Goal: Task Accomplishment & Management: Manage account settings

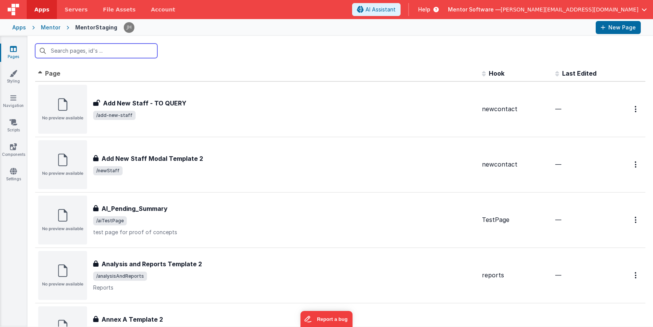
click at [115, 51] on input "text" at bounding box center [96, 51] width 122 height 15
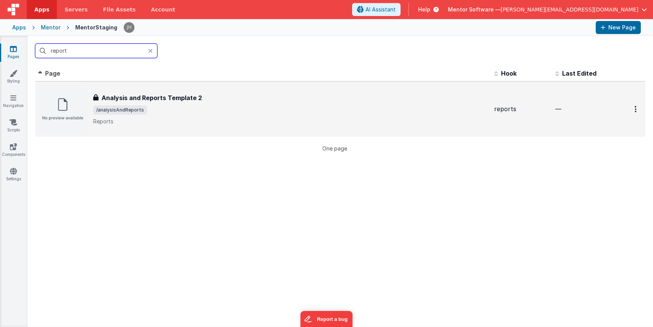
type input "report"
click at [145, 101] on h3 "Analysis and Reports Template 2" at bounding box center [152, 97] width 100 height 9
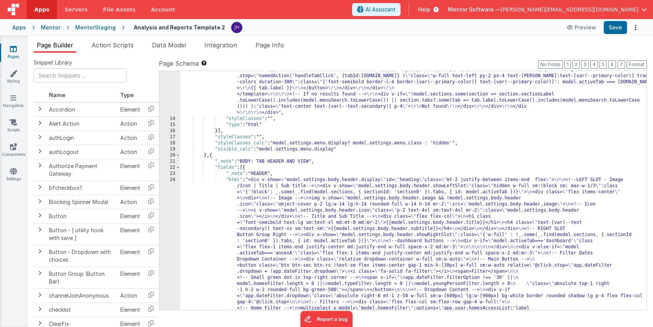
scroll to position [524, 0]
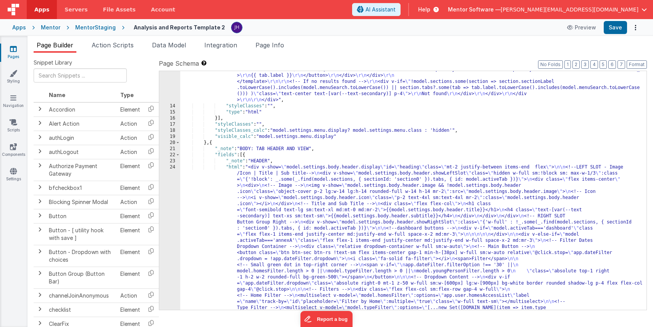
click at [47, 29] on div "Mentor" at bounding box center [50, 28] width 19 height 8
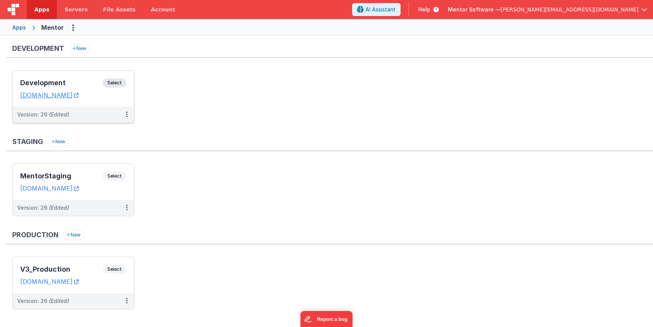
click at [78, 78] on div "Development Select URLs mentordev.fmbetterforms.com" at bounding box center [73, 89] width 121 height 36
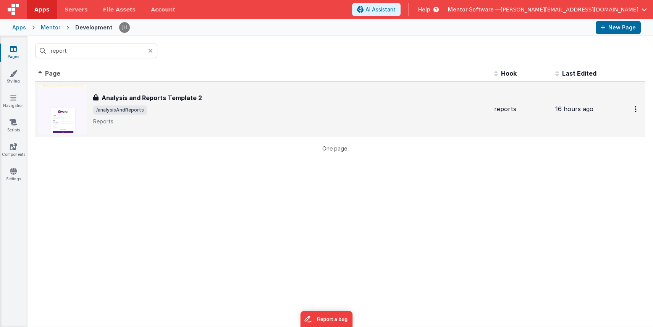
click at [144, 102] on h3 "Analysis and Reports Template 2" at bounding box center [152, 97] width 100 height 9
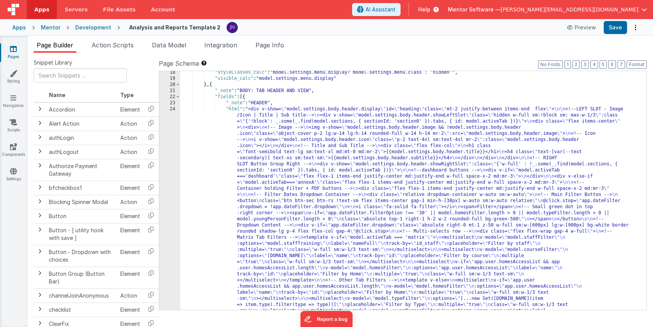
scroll to position [590, 0]
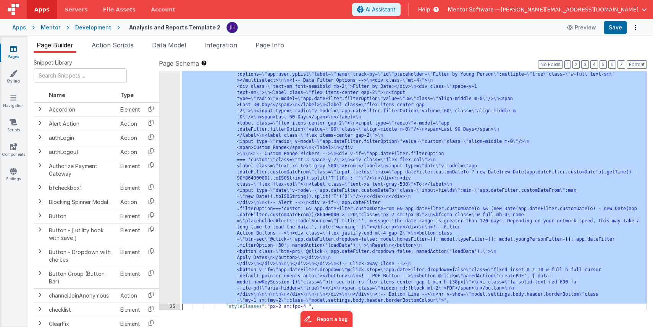
click at [172, 157] on div "24 25 26 27 28 29 30 31 32 33 34 35 36 37 38 39 40 41 42 43 44 45 46 47 48 49 5…" at bounding box center [169, 37] width 21 height 1021
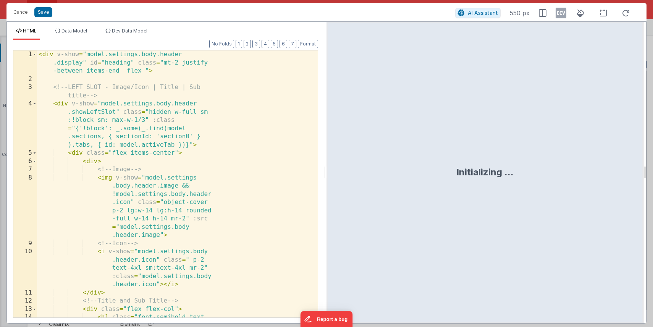
scroll to position [1167, 0]
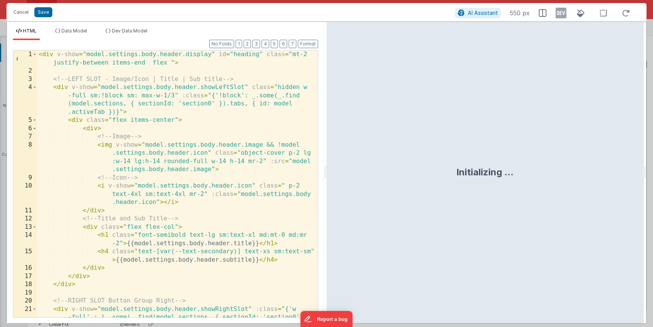
click at [249, 48] on div "Format 7 6 5 4 3 2 1 No Folds 1 2 3 4 5 6 7 8 9 10 11 12 13 14 15 16 17 18 19 2…" at bounding box center [165, 178] width 305 height 277
click at [249, 46] on button "2" at bounding box center [247, 44] width 7 height 8
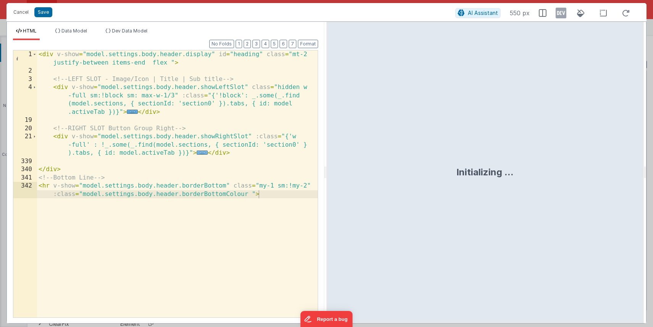
click at [202, 153] on span "..." at bounding box center [202, 153] width 11 height 4
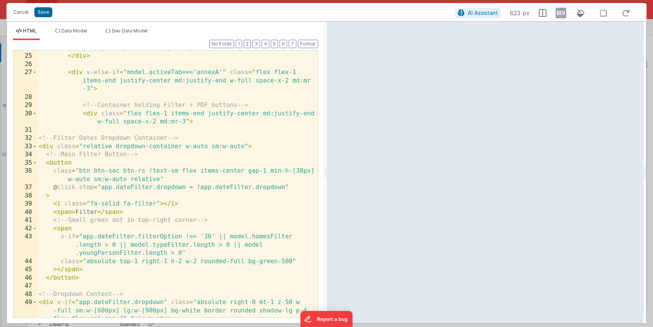
scroll to position [144, 0]
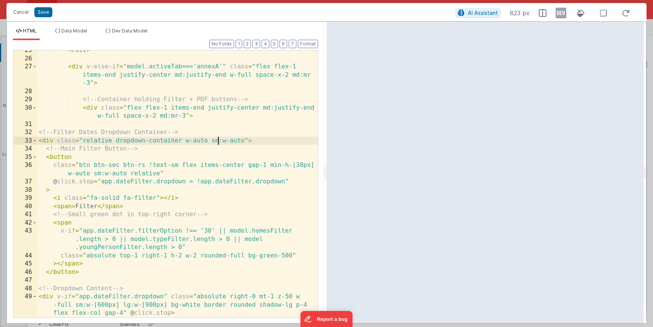
click at [217, 143] on div "</ div > < div v-else-if = "model.activeTab==='annexA'" class = "flex flex-1 it…" at bounding box center [177, 187] width 281 height 283
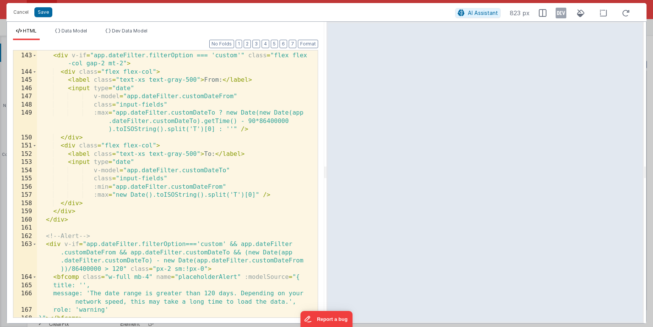
scroll to position [1208, 0]
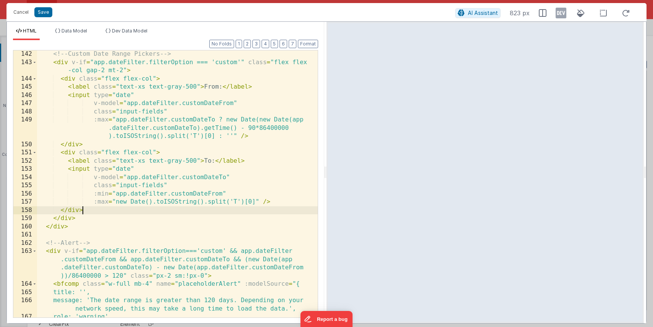
click at [187, 209] on div "<!-- Custom Date Range Pickers --> < div v-if = "app.dateFilter.filterOption ==…" at bounding box center [177, 191] width 281 height 283
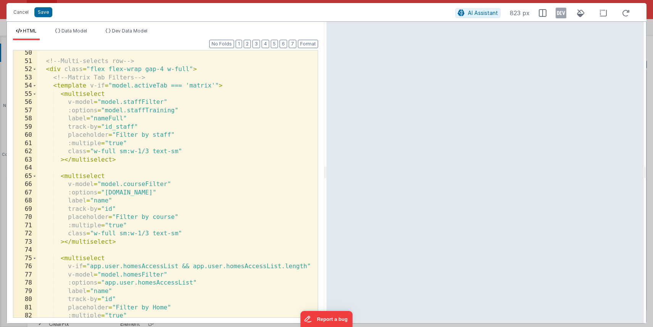
scroll to position [412, 0]
click at [36, 86] on span at bounding box center [34, 86] width 4 height 8
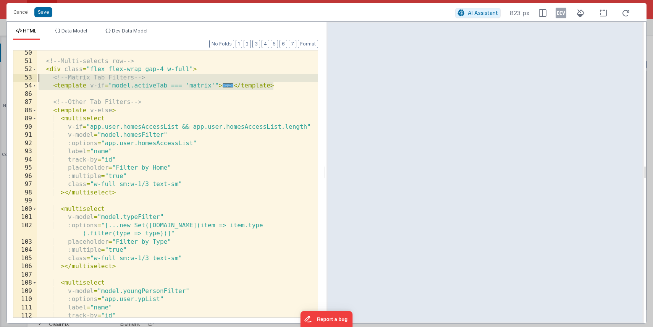
drag, startPoint x: 277, startPoint y: 87, endPoint x: 31, endPoint y: 79, distance: 246.2
click at [31, 79] on div "50 51 52 53 54 86 87 88 89 90 91 92 93 94 95 96 97 98 99 100 101 102 103 104 10…" at bounding box center [165, 184] width 305 height 268
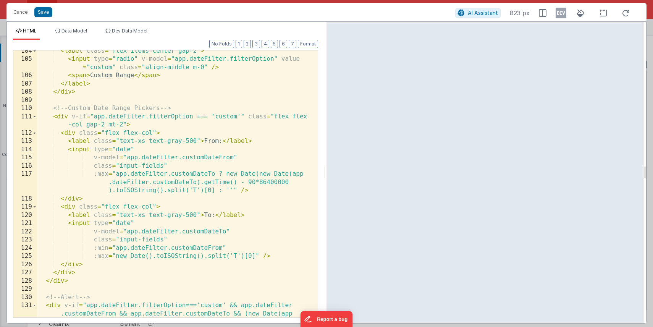
scroll to position [901, 0]
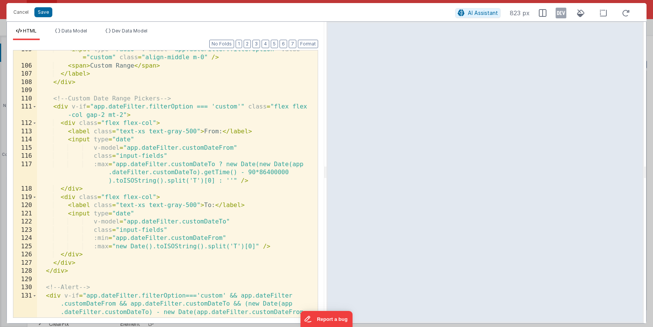
click at [193, 143] on div "< input type = "radio" v-model = "app.dateFilter.filterOption" value = "custom"…" at bounding box center [177, 203] width 281 height 316
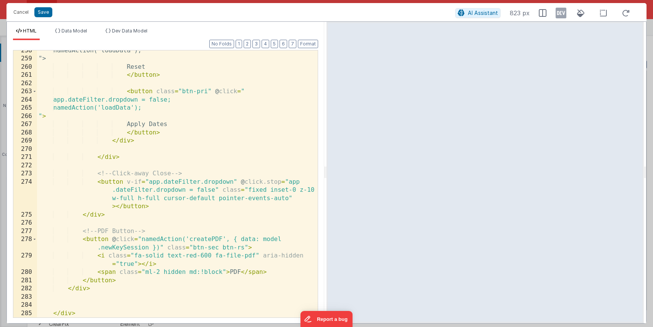
scroll to position [2986, 0]
click at [43, 11] on button "Save" at bounding box center [43, 12] width 18 height 10
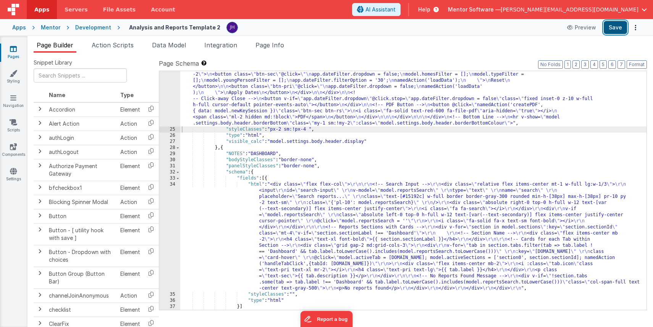
click at [618, 30] on button "Save" at bounding box center [615, 27] width 23 height 13
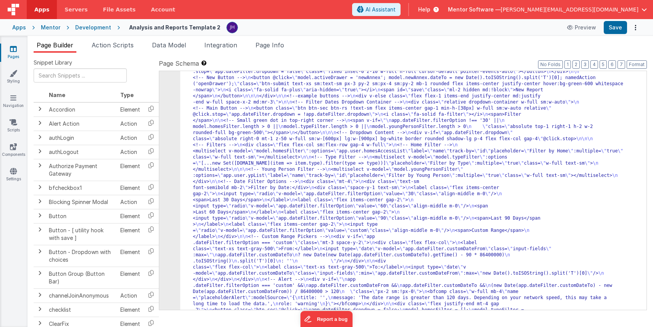
scroll to position [910, 0]
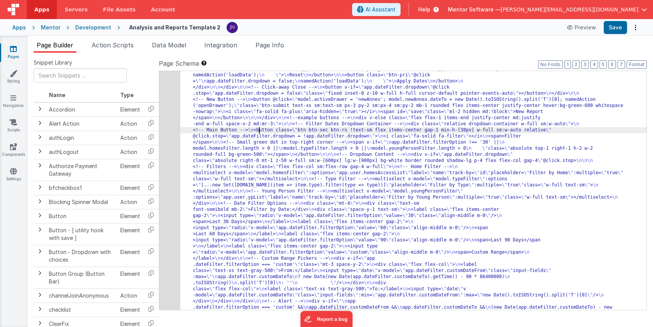
click at [166, 116] on div "24" at bounding box center [169, 84] width 21 height 599
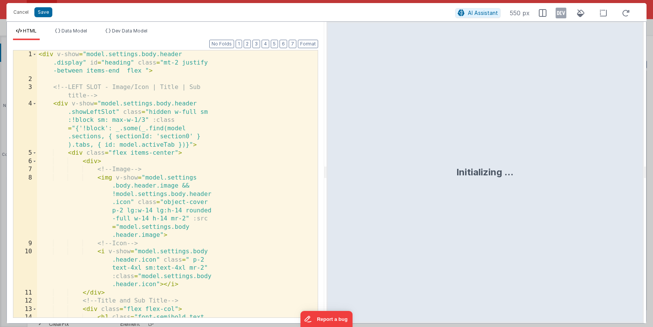
scroll to position [990, 0]
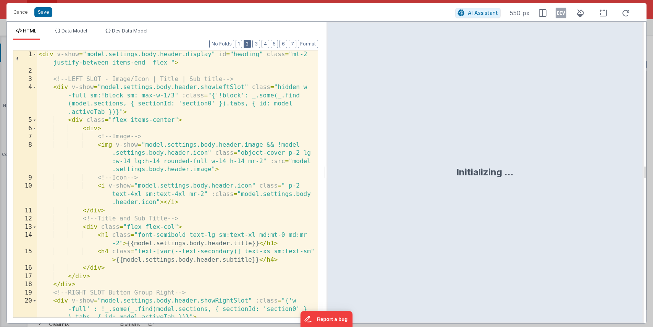
click at [249, 46] on button "2" at bounding box center [247, 44] width 7 height 8
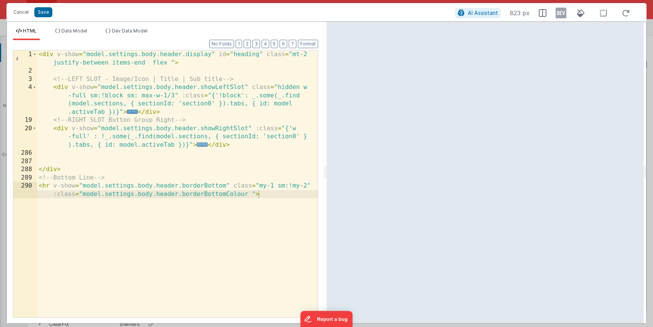
click at [199, 144] on span "..." at bounding box center [202, 145] width 11 height 4
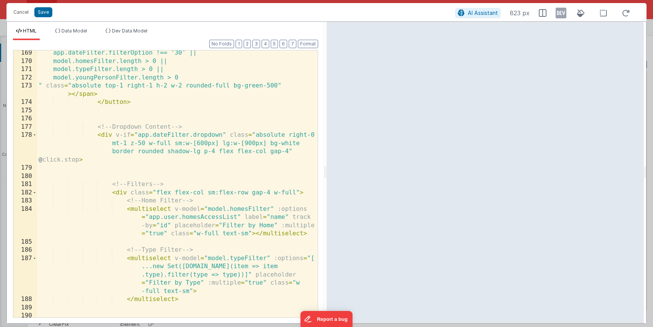
scroll to position [1776, 0]
click at [36, 135] on span at bounding box center [34, 135] width 4 height 8
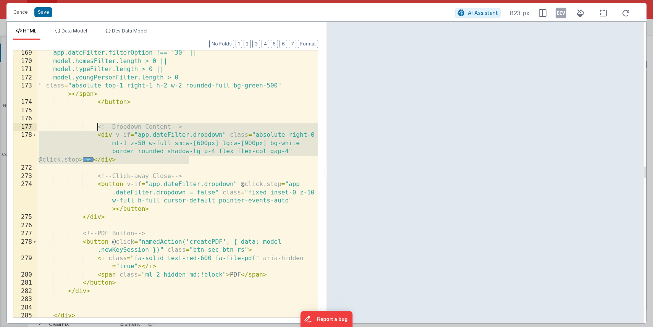
drag, startPoint x: 193, startPoint y: 159, endPoint x: 98, endPoint y: 126, distance: 100.5
click at [98, 126] on div "app.dateFilter.filterOption !== '30' || model.homesFilter.length > 0 || model.t…" at bounding box center [177, 190] width 281 height 283
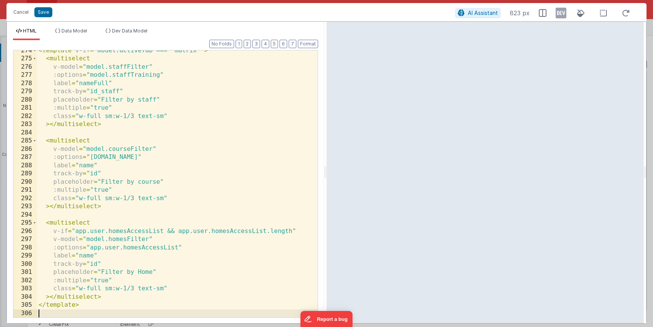
scroll to position [2838, 0]
click at [40, 13] on button "Save" at bounding box center [43, 12] width 18 height 10
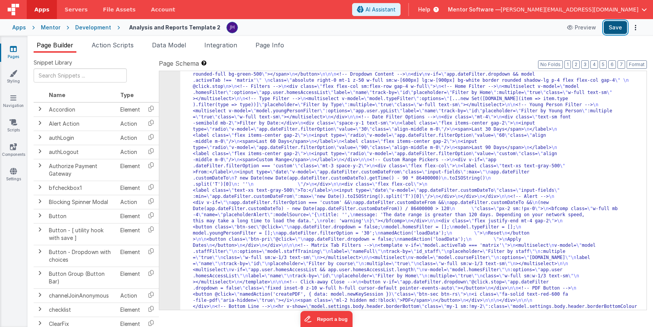
click at [611, 31] on button "Save" at bounding box center [615, 27] width 23 height 13
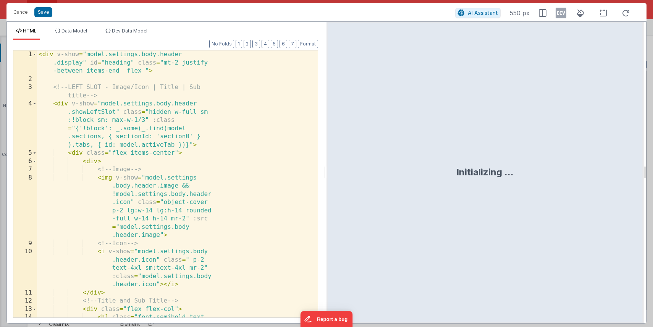
scroll to position [1002, 0]
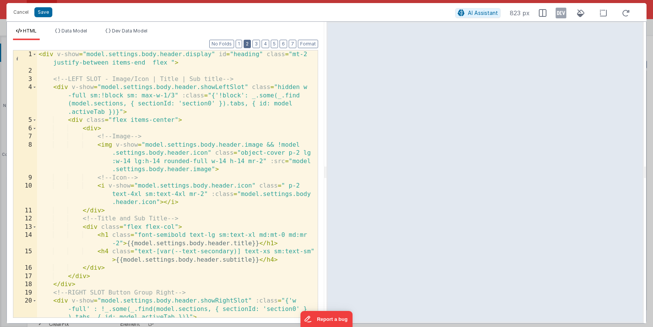
click at [249, 46] on button "2" at bounding box center [247, 44] width 7 height 8
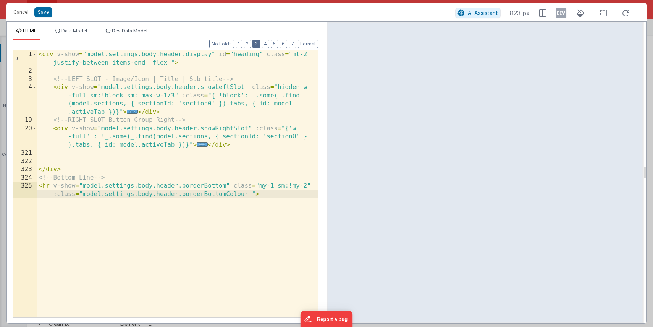
click at [258, 43] on button "3" at bounding box center [257, 44] width 8 height 8
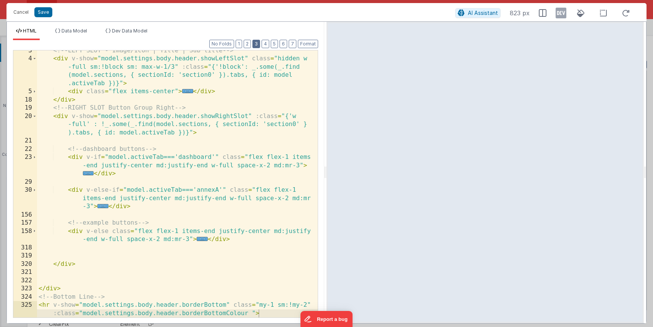
scroll to position [29, 0]
click at [202, 241] on span "..." at bounding box center [202, 239] width 11 height 4
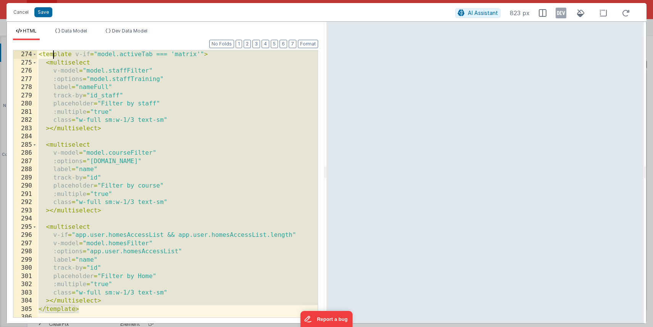
scroll to position [1249, 0]
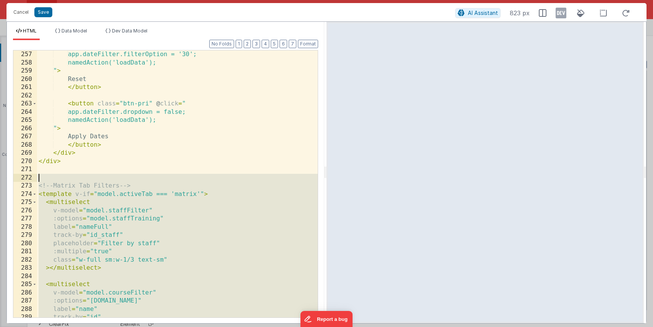
drag, startPoint x: 85, startPoint y: 280, endPoint x: 36, endPoint y: 181, distance: 110.0
click at [36, 181] on div "257 258 259 260 261 262 263 264 265 266 267 268 269 270 271 272 273 274 275 276…" at bounding box center [165, 184] width 305 height 268
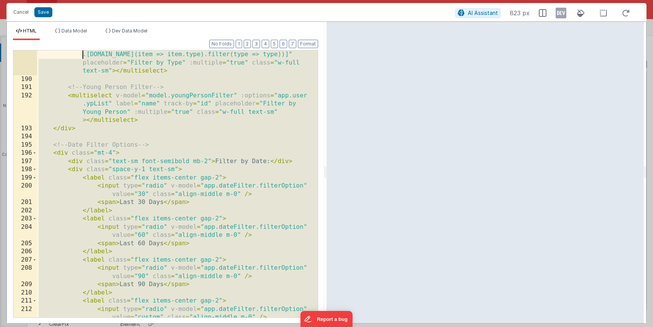
scroll to position [542, 0]
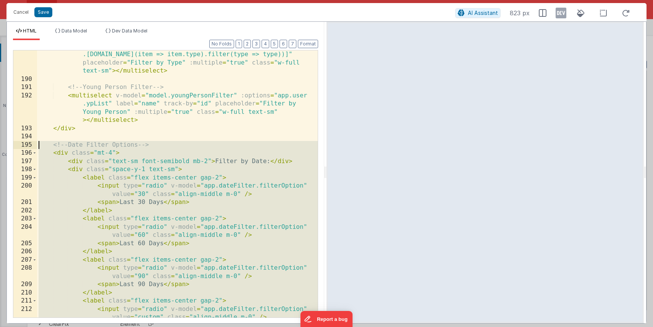
drag, startPoint x: 63, startPoint y: 163, endPoint x: 16, endPoint y: 146, distance: 50.4
click at [16, 146] on div "189 190 191 192 193 194 195 196 197 198 199 200 201 202 203 204 205 206 207 208…" at bounding box center [165, 184] width 305 height 268
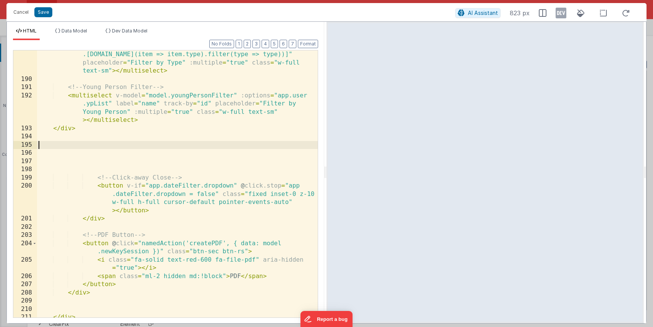
click at [50, 145] on div "< multiselect v-model = "model.typeFilter" :options = "[...new Set(model .repor…" at bounding box center [177, 196] width 281 height 308
click at [71, 146] on div "< multiselect v-model = "model.typeFilter" :options = "[...new Set(model .repor…" at bounding box center [177, 196] width 281 height 308
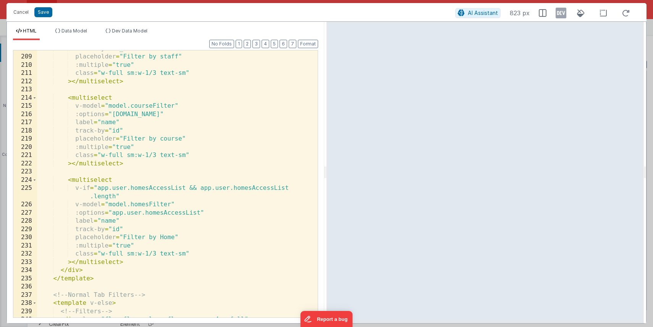
scroll to position [753, 0]
click at [44, 13] on button "Save" at bounding box center [43, 12] width 18 height 10
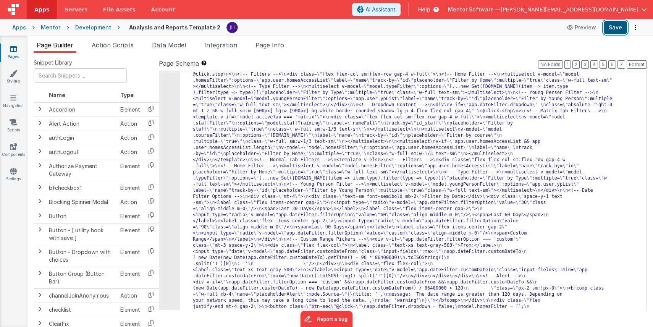
click at [614, 31] on button "Save" at bounding box center [615, 27] width 23 height 13
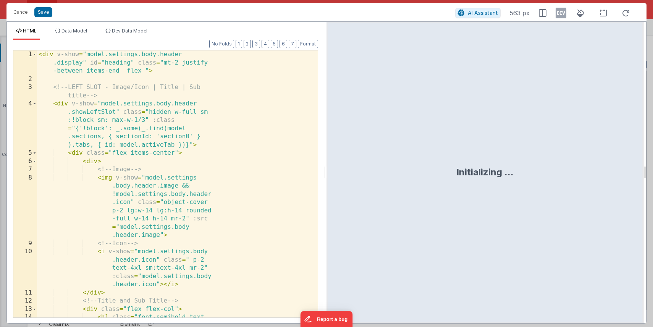
scroll to position [1057, 0]
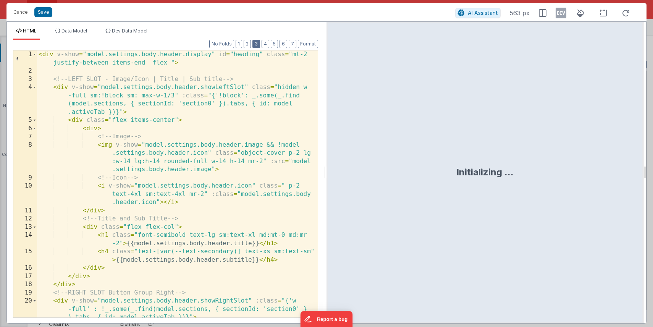
click at [259, 43] on button "3" at bounding box center [257, 44] width 8 height 8
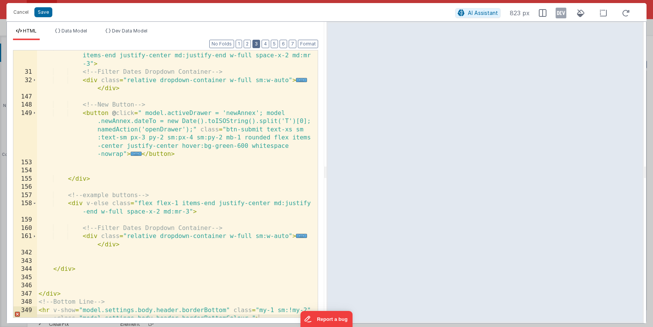
scroll to position [242, 0]
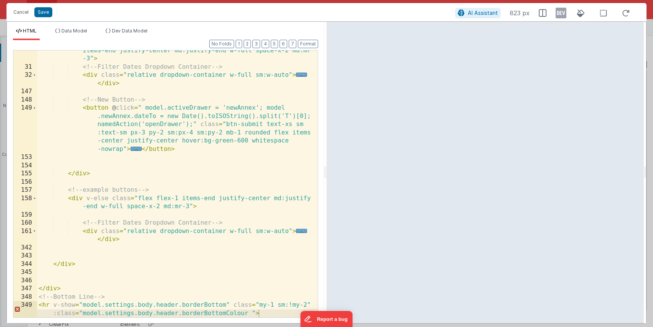
click at [73, 280] on div "< div v-else-if = "model.activeTab==='annexA'" class = "flex flex-1 items-end j…" at bounding box center [177, 192] width 281 height 308
click at [65, 266] on div "< div v-else-if = "model.activeTab==='annexA'" class = "flex flex-1 items-end j…" at bounding box center [177, 192] width 281 height 308
drag, startPoint x: 67, startPoint y: 286, endPoint x: 40, endPoint y: 286, distance: 27.1
click at [40, 286] on div "< div v-else-if = "model.activeTab==='annexA'" class = "flex flex-1 items-end j…" at bounding box center [177, 192] width 281 height 308
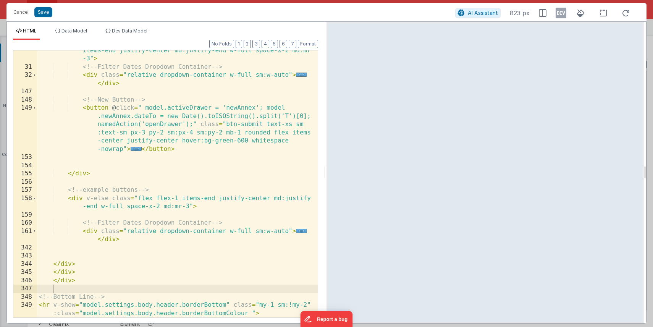
click at [52, 15] on div "Cancel Save" at bounding box center [233, 12] width 446 height 11
click at [42, 13] on button "Save" at bounding box center [43, 12] width 18 height 10
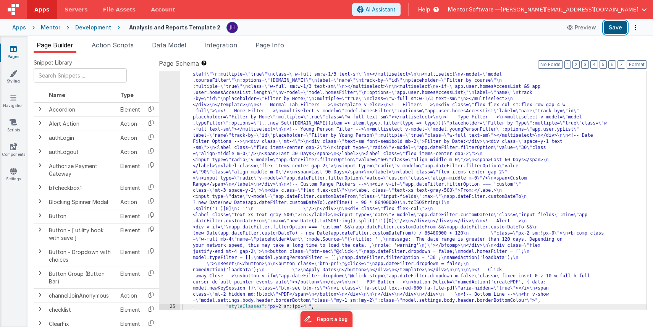
click at [614, 29] on button "Save" at bounding box center [615, 27] width 23 height 13
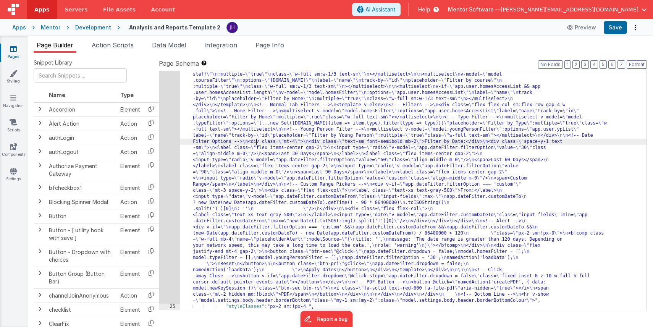
click at [257, 141] on div ""html" : "<div v-show= \" model.settings.body.header.display \" id= \" heading …" at bounding box center [413, 92] width 467 height 911
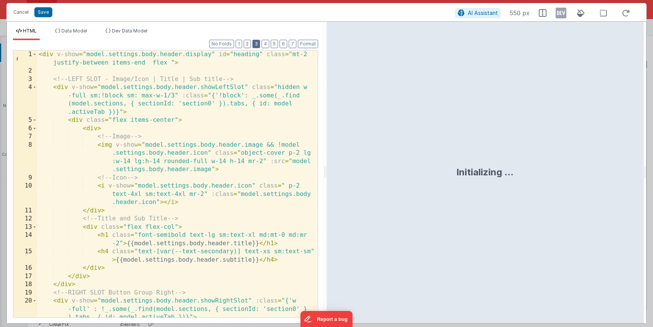
click at [257, 45] on button "3" at bounding box center [257, 44] width 8 height 8
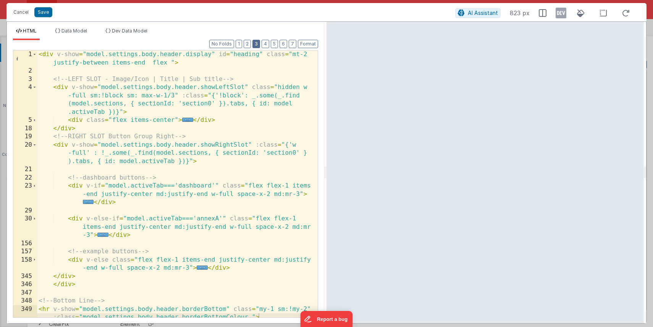
scroll to position [4, 0]
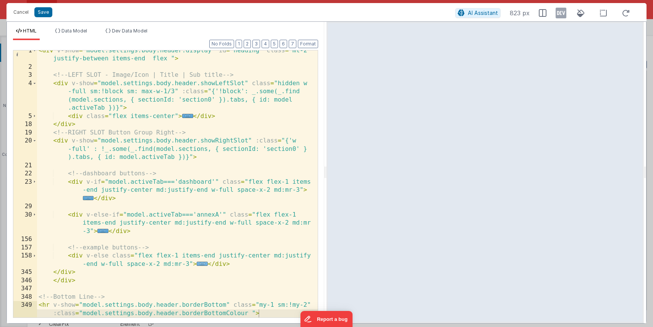
click at [200, 264] on span "..." at bounding box center [202, 264] width 11 height 4
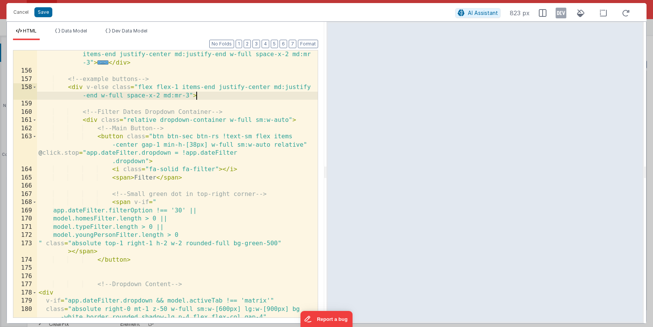
scroll to position [169, 0]
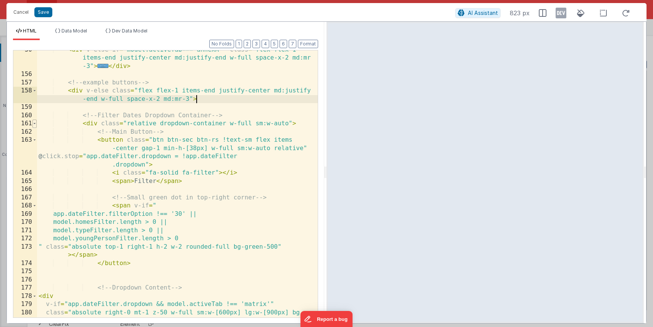
click at [34, 124] on span at bounding box center [34, 124] width 4 height 8
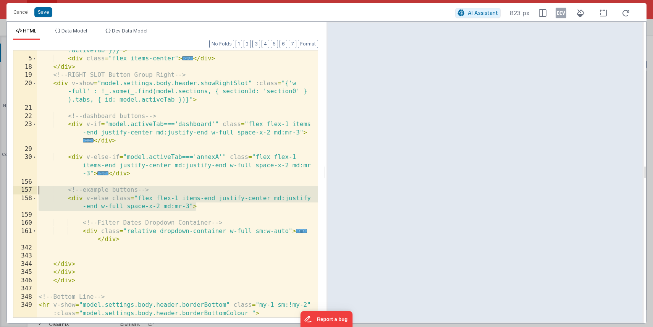
drag, startPoint x: 200, startPoint y: 207, endPoint x: 3, endPoint y: 190, distance: 198.2
click at [3, 190] on div "Cancel Save AI Assistant 823 px HTML Data Model Dev Data Model Format 7 6 5 4 3…" at bounding box center [326, 163] width 653 height 327
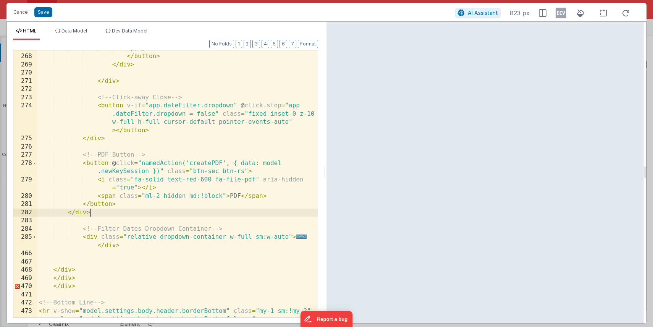
scroll to position [1450, 0]
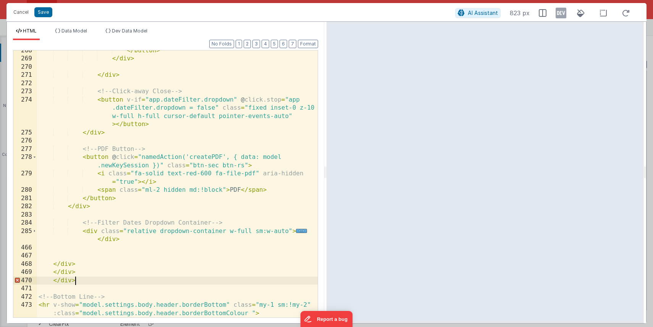
drag, startPoint x: 78, startPoint y: 280, endPoint x: 38, endPoint y: 280, distance: 39.7
click at [38, 280] on div "</ button > </ div > </ div > <!-- Click-away Close --> < button v-if = "app.da…" at bounding box center [177, 193] width 281 height 292
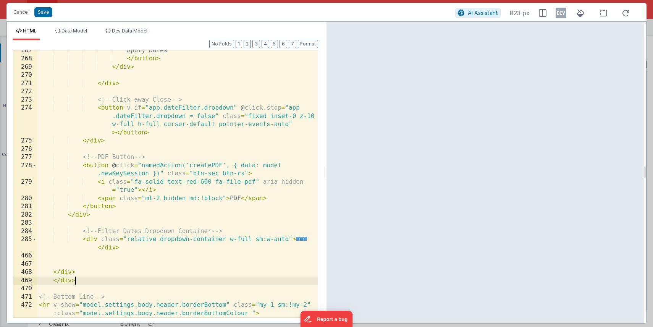
scroll to position [1442, 0]
click at [159, 145] on div "Apply Dates </ button > </ div > </ div > <!-- Click-away Close --> < button v-…" at bounding box center [177, 193] width 281 height 292
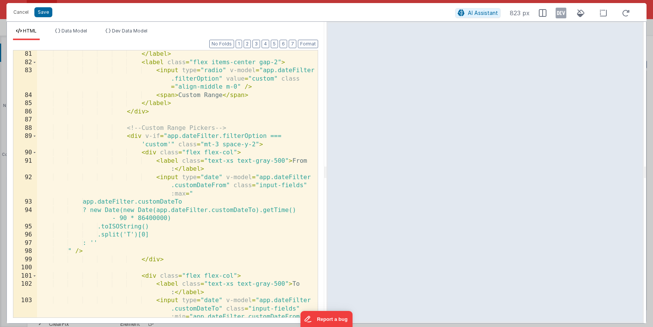
scroll to position [994, 0]
click at [38, 11] on button "Save" at bounding box center [43, 12] width 18 height 10
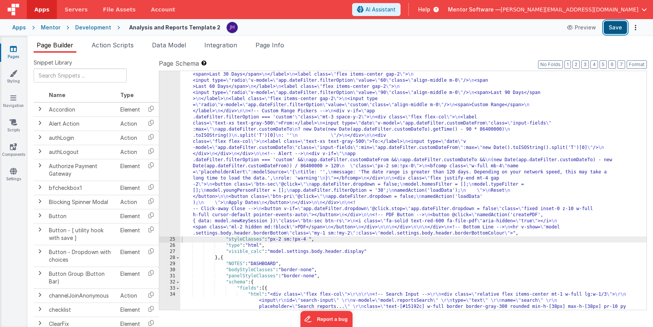
click at [611, 26] on button "Save" at bounding box center [615, 27] width 23 height 13
click at [250, 123] on div ""html" : "<div v-show= \" model.settings.body.header.display \" id= \" heading …" at bounding box center [413, 111] width 467 height 948
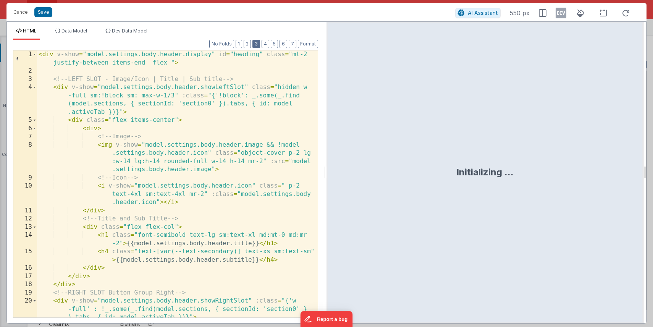
click at [256, 46] on button "3" at bounding box center [257, 44] width 8 height 8
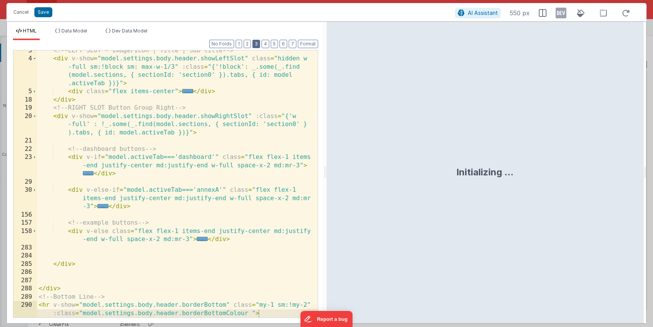
scroll to position [29, 0]
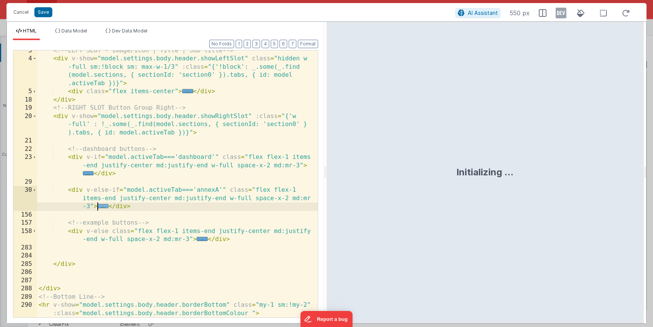
click at [104, 206] on span "..." at bounding box center [102, 206] width 11 height 4
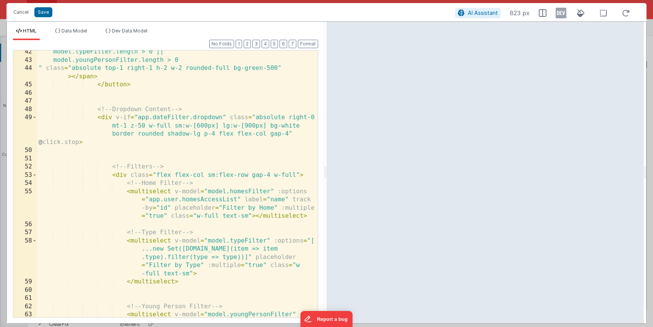
scroll to position [306, 0]
click at [34, 119] on span at bounding box center [34, 117] width 4 height 8
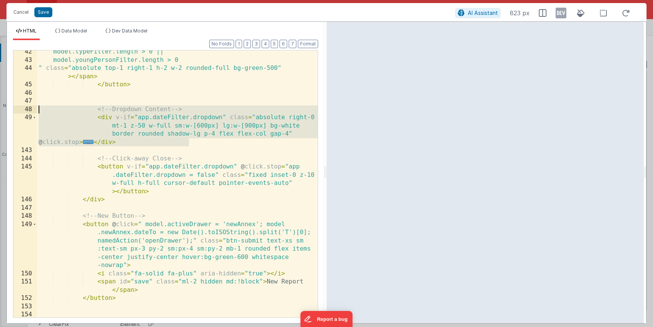
drag, startPoint x: 190, startPoint y: 143, endPoint x: 0, endPoint y: 109, distance: 193.2
click at [0, 109] on div "Cancel Save AI Assistant 823 px HTML Data Model Dev Data Model Format 7 6 5 4 3…" at bounding box center [326, 163] width 653 height 327
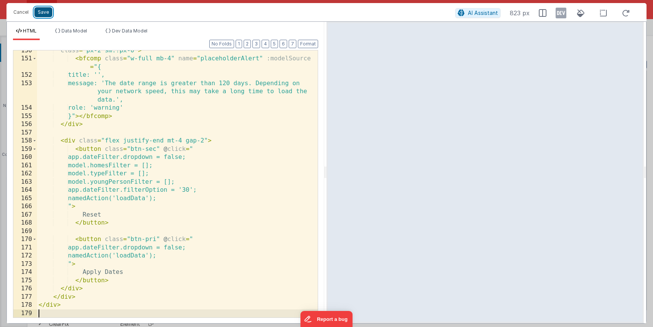
click at [45, 12] on button "Save" at bounding box center [43, 12] width 18 height 10
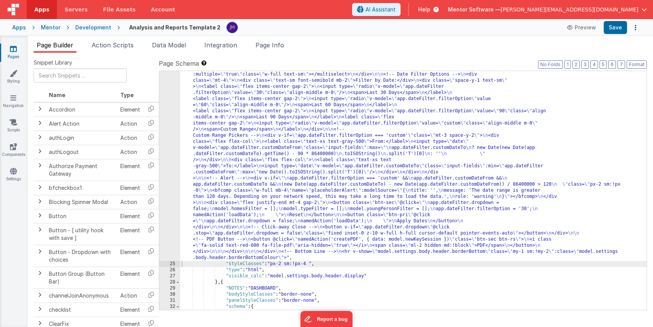
click at [278, 136] on div ""html" : "<div v-show= \" model.settings.body.header.display \" id= \" heading …" at bounding box center [413, 71] width 467 height 868
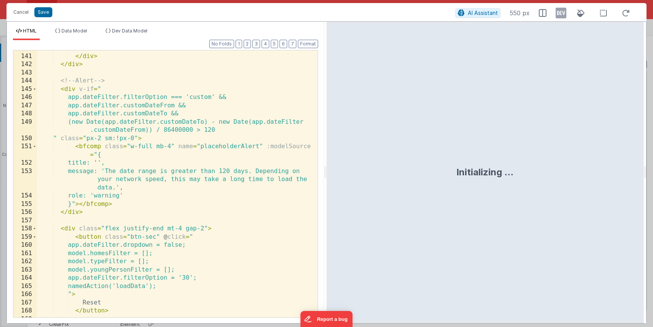
scroll to position [1558, 0]
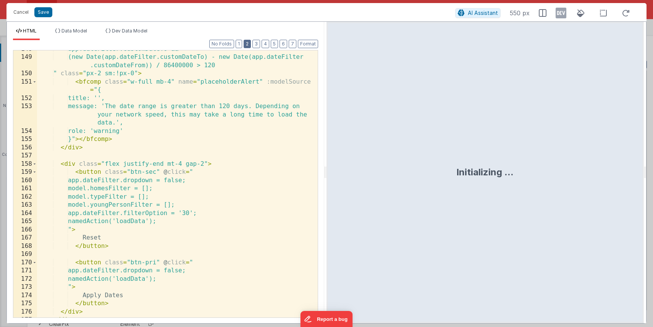
click at [250, 43] on button "2" at bounding box center [247, 44] width 7 height 8
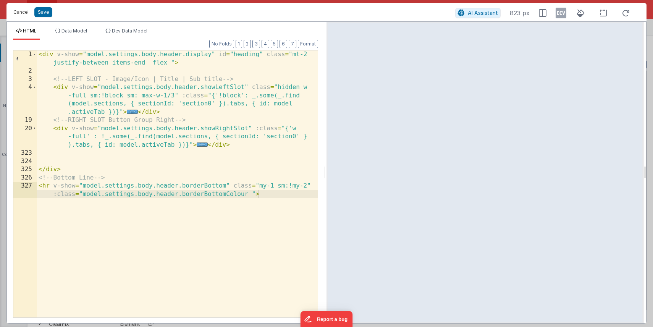
click at [17, 11] on button "Cancel" at bounding box center [21, 12] width 23 height 11
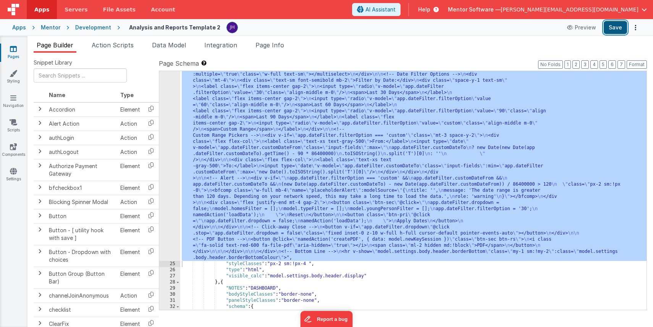
click at [615, 28] on button "Save" at bounding box center [615, 27] width 23 height 13
click at [234, 138] on div ""html" : "<div v-show= \" model.settings.body.header.display \" id= \" heading …" at bounding box center [413, 71] width 467 height 868
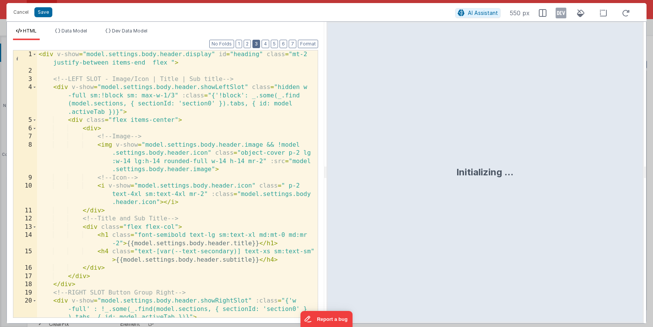
click at [256, 45] on button "3" at bounding box center [257, 44] width 8 height 8
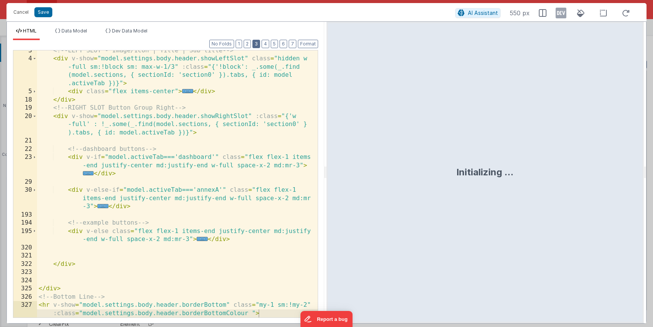
scroll to position [29, 0]
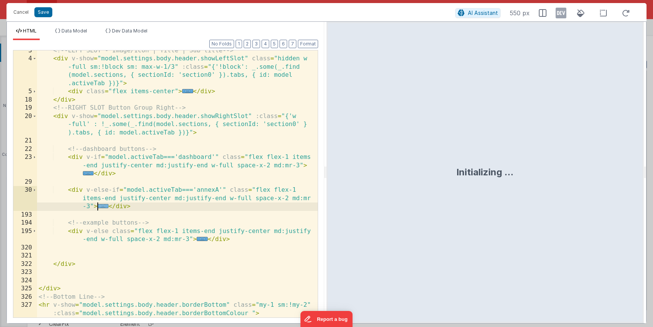
click at [104, 206] on span "..." at bounding box center [102, 206] width 11 height 4
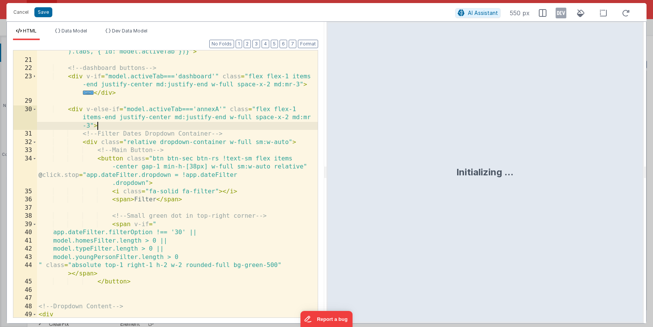
scroll to position [100, 0]
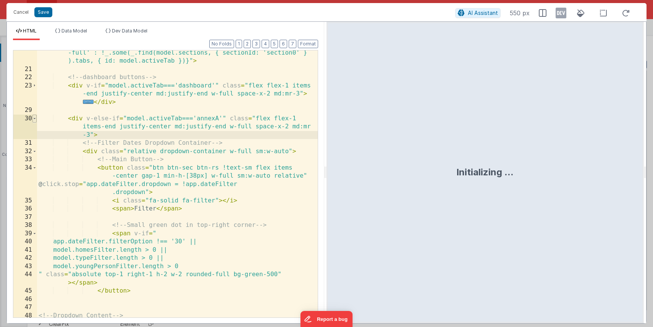
click at [35, 119] on span at bounding box center [34, 119] width 4 height 8
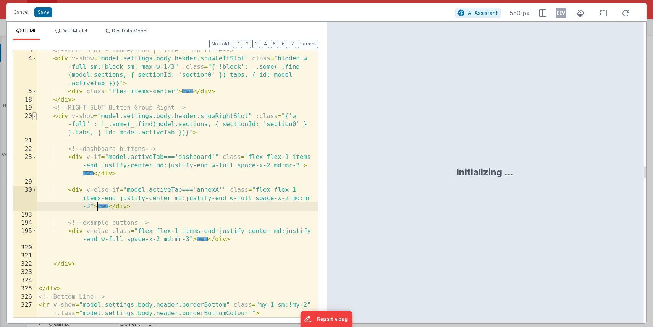
scroll to position [29, 0]
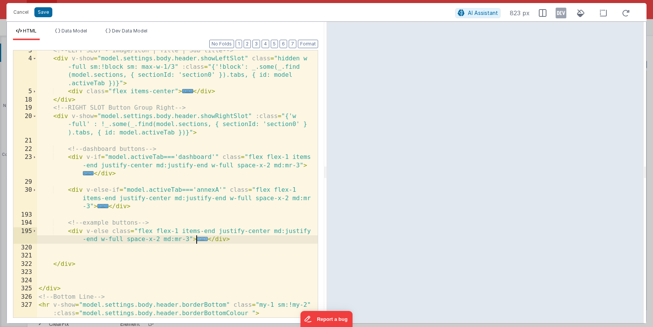
click at [201, 238] on span "..." at bounding box center [202, 239] width 11 height 4
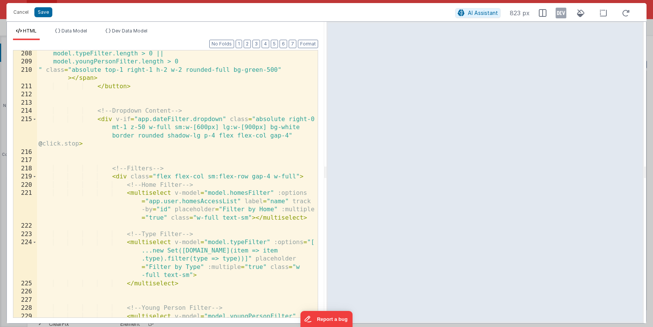
scroll to position [349, 0]
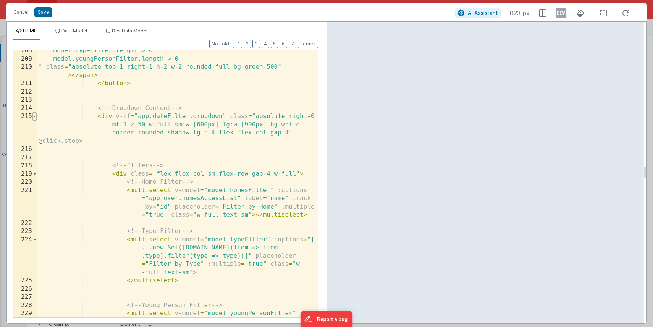
click at [36, 117] on span at bounding box center [34, 116] width 4 height 8
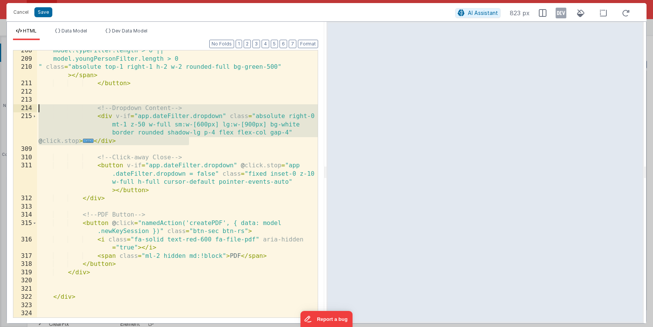
drag, startPoint x: 191, startPoint y: 142, endPoint x: 0, endPoint y: 108, distance: 193.7
click at [0, 108] on div "Cancel Save AI Assistant 823 px HTML Data Model Dev Data Model Format 7 6 5 4 3…" at bounding box center [326, 163] width 653 height 327
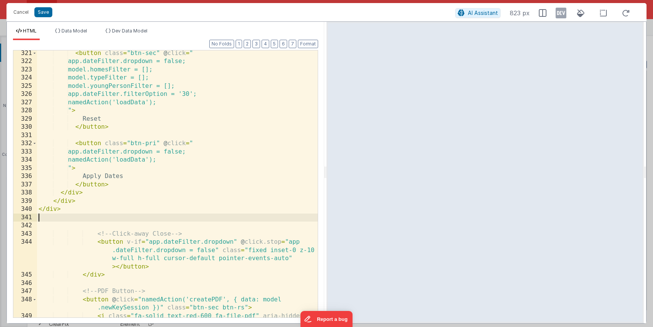
scroll to position [1485, 0]
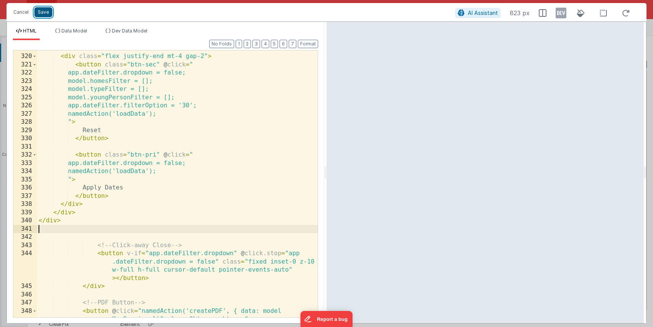
click at [44, 13] on button "Save" at bounding box center [43, 12] width 18 height 10
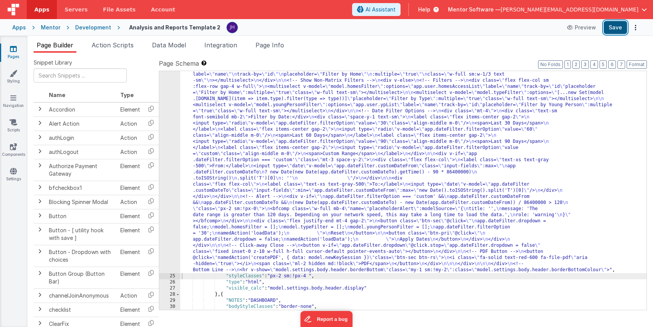
click at [616, 29] on button "Save" at bounding box center [615, 27] width 23 height 13
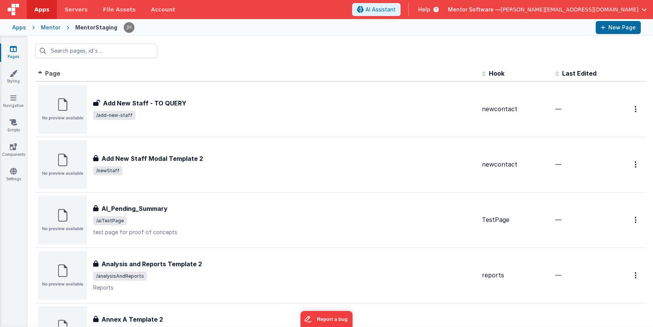
click at [53, 31] on div "Apps Mentor MentorStaging New Page" at bounding box center [326, 27] width 653 height 17
click at [49, 25] on div "Mentor" at bounding box center [50, 28] width 19 height 8
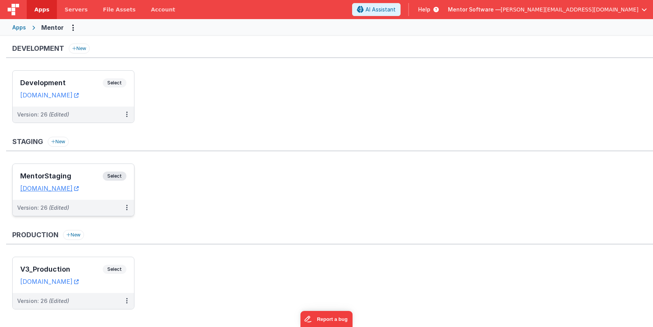
click at [82, 173] on h3 "MentorStaging" at bounding box center [61, 176] width 83 height 8
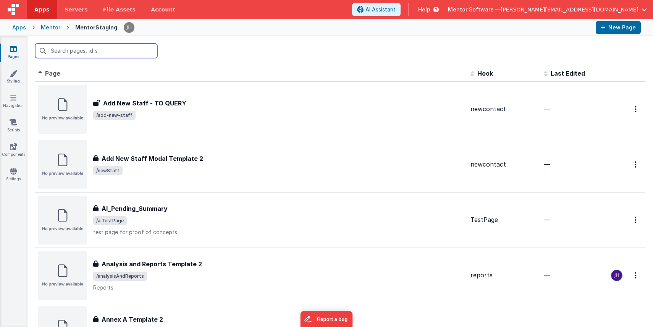
click at [103, 53] on input "text" at bounding box center [96, 51] width 122 height 15
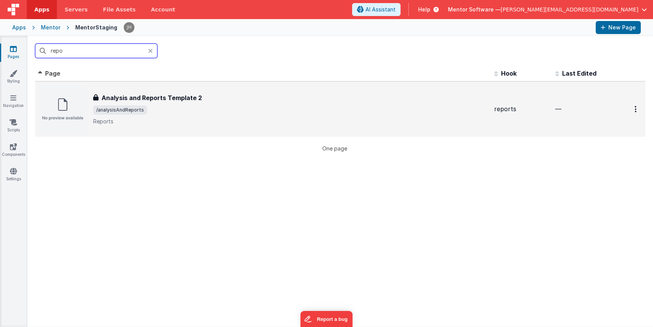
type input "repo"
click at [169, 113] on span "/analysisAndReports" at bounding box center [290, 109] width 395 height 9
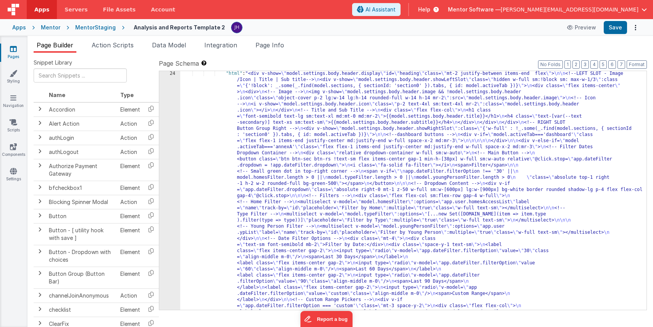
scroll to position [620, 0]
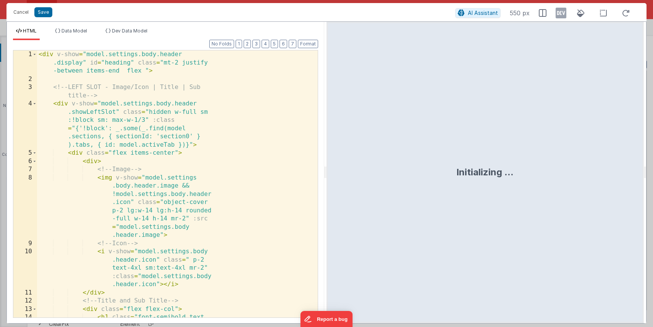
scroll to position [1051, 0]
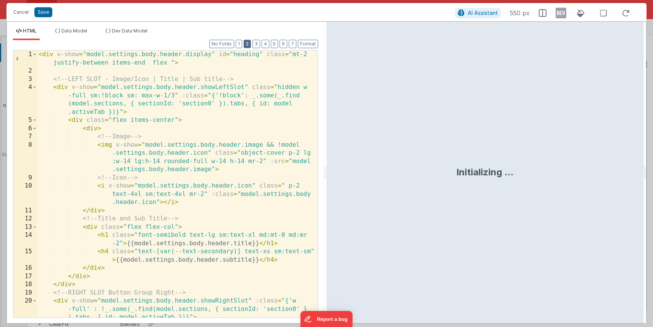
click at [249, 46] on button "2" at bounding box center [247, 44] width 7 height 8
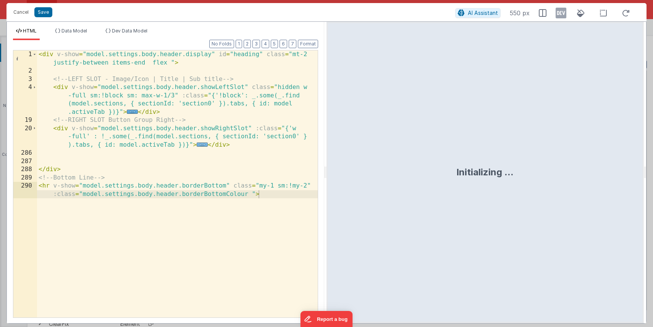
click at [204, 144] on span "..." at bounding box center [202, 145] width 11 height 4
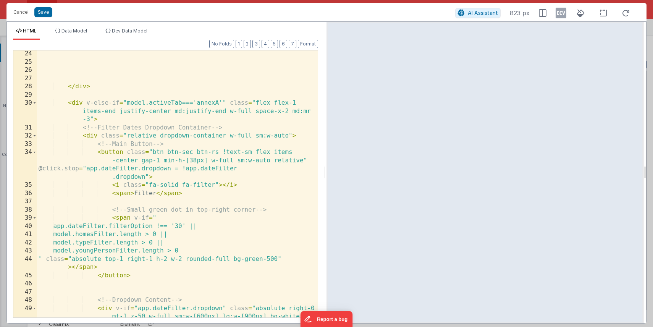
scroll to position [132, 0]
click at [36, 104] on span at bounding box center [34, 103] width 4 height 8
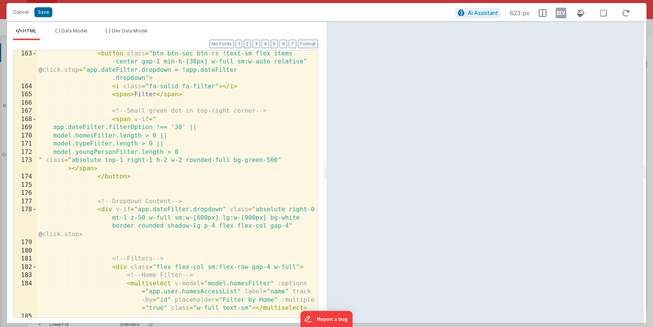
scroll to position [271, 0]
click at [34, 212] on span at bounding box center [34, 211] width 4 height 8
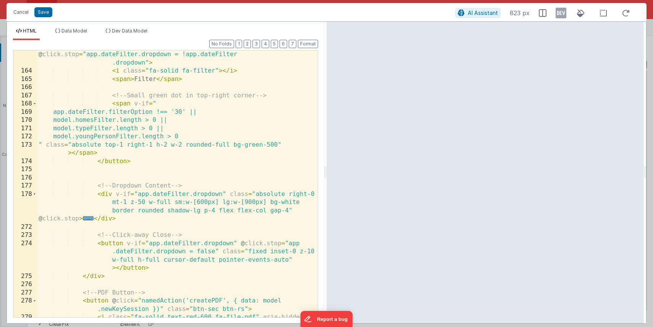
scroll to position [287, 0]
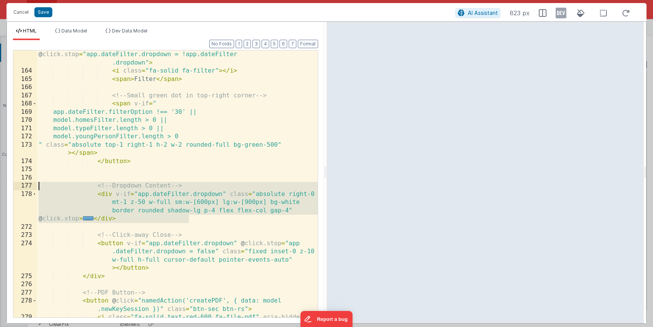
drag, startPoint x: 191, startPoint y: 220, endPoint x: 0, endPoint y: 186, distance: 193.6
click at [0, 186] on div "Cancel Save AI Assistant 823 px HTML Data Model Dev Data Model Format 7 6 5 4 3…" at bounding box center [326, 163] width 653 height 327
click at [183, 168] on div "< button class = "btn btn-sec btn-rs !text-sm flex items -center gap-1 min-h-[3…" at bounding box center [177, 192] width 281 height 316
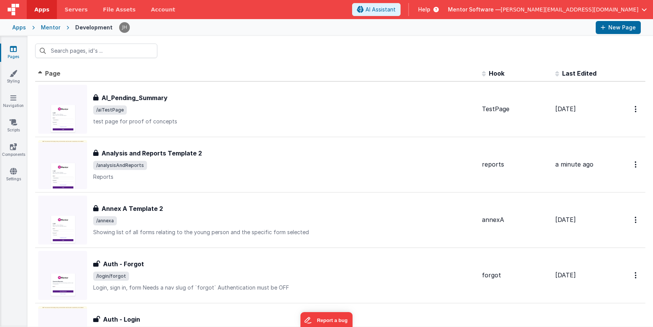
click at [49, 30] on div "Mentor" at bounding box center [50, 28] width 19 height 8
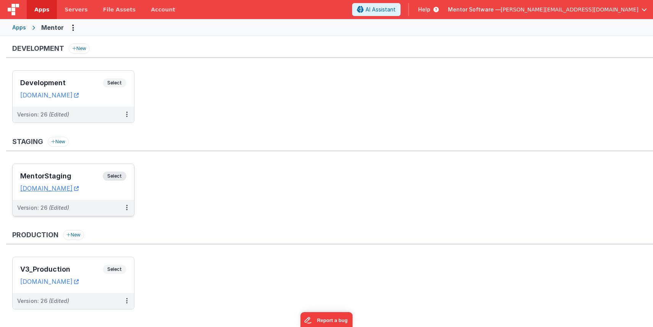
click at [81, 172] on div "MentorStaging Select" at bounding box center [73, 178] width 106 height 13
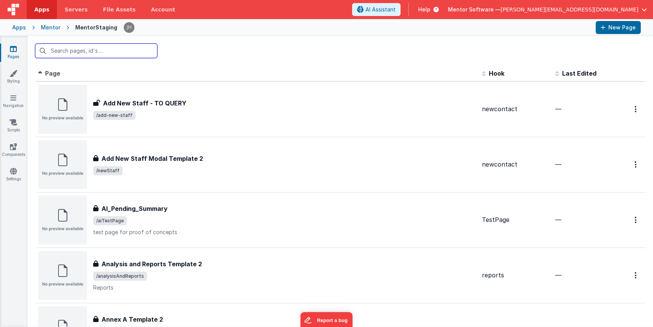
click at [130, 52] on input "text" at bounding box center [96, 51] width 122 height 15
click at [77, 53] on input "text" at bounding box center [96, 51] width 122 height 15
click at [99, 52] on input "text" at bounding box center [96, 51] width 122 height 15
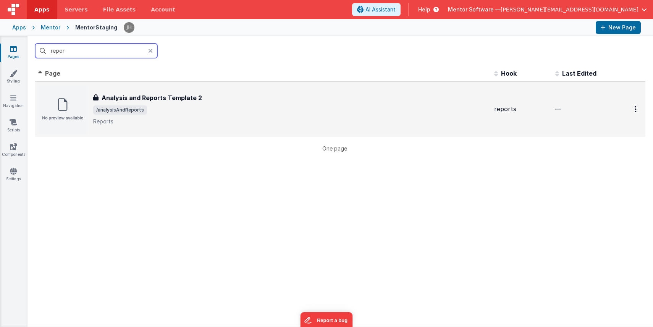
type input "repor"
click at [161, 105] on span "/analysisAndReports" at bounding box center [290, 109] width 395 height 9
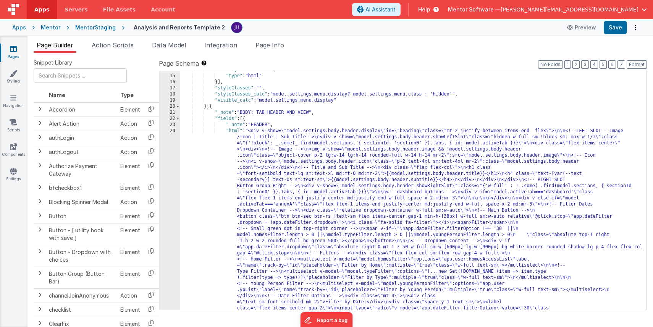
scroll to position [571, 0]
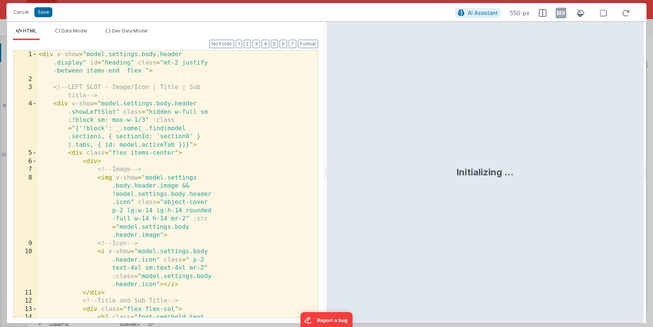
scroll to position [1051, 0]
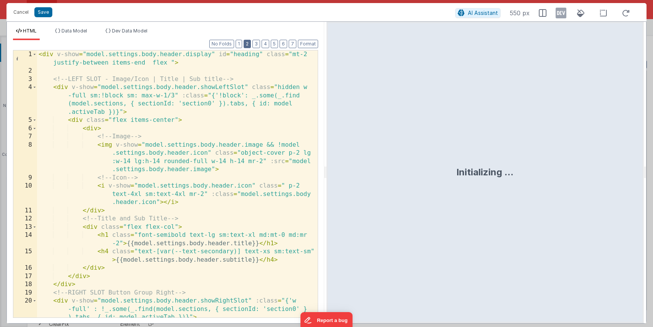
click at [249, 42] on button "2" at bounding box center [247, 44] width 7 height 8
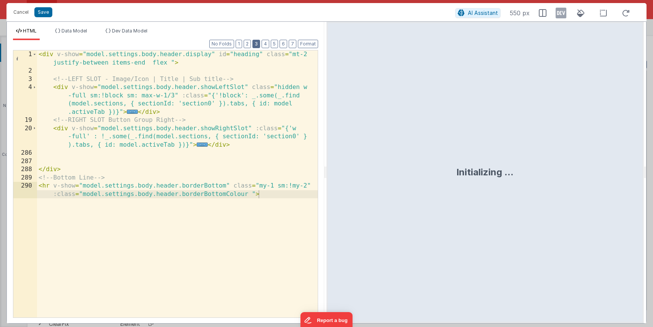
click at [256, 43] on button "3" at bounding box center [257, 44] width 8 height 8
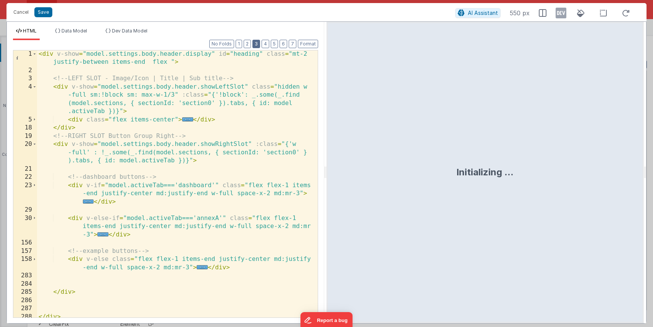
scroll to position [29, 0]
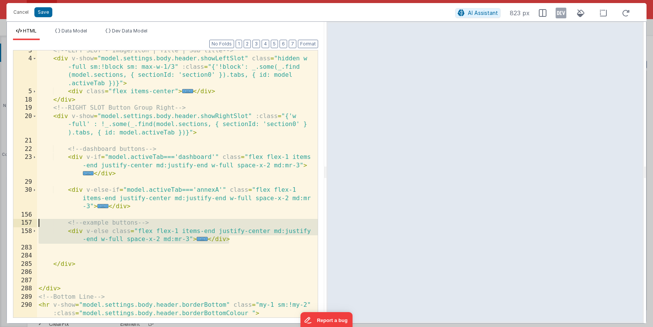
drag, startPoint x: 232, startPoint y: 240, endPoint x: 4, endPoint y: 224, distance: 227.9
click at [4, 224] on div "Cancel Save AI Assistant 823 px HTML Data Model Dev Data Model Format 7 6 5 4 3…" at bounding box center [326, 163] width 653 height 327
click at [44, 11] on button "Save" at bounding box center [43, 12] width 18 height 10
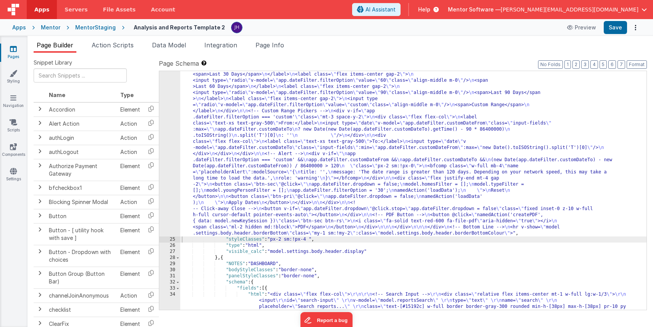
click at [238, 149] on div ""html" : "<div v-show= \" model.settings.body.header.display \" id= \" heading …" at bounding box center [413, 111] width 467 height 948
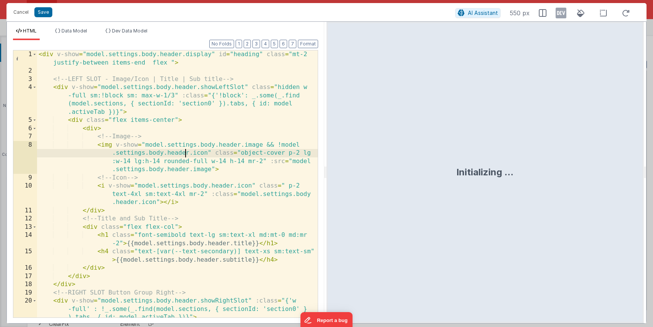
click at [185, 156] on div "< div v-show = "model.settings.body.header.display" id = "heading" class = "mt-…" at bounding box center [177, 196] width 281 height 292
